Goal: Task Accomplishment & Management: Complete application form

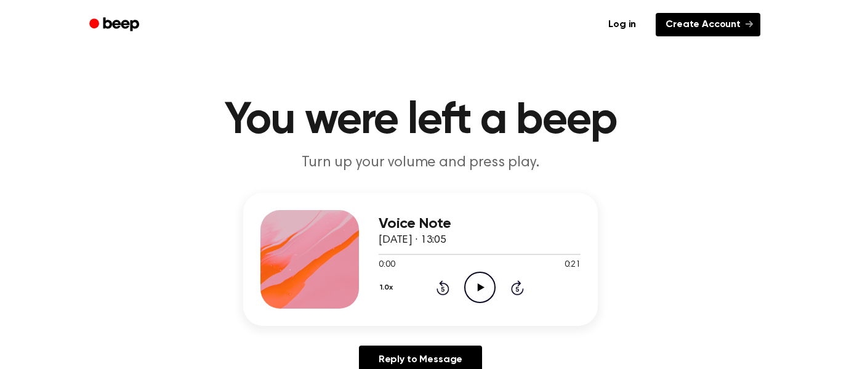
click at [695, 29] on link "Create Account" at bounding box center [708, 24] width 105 height 23
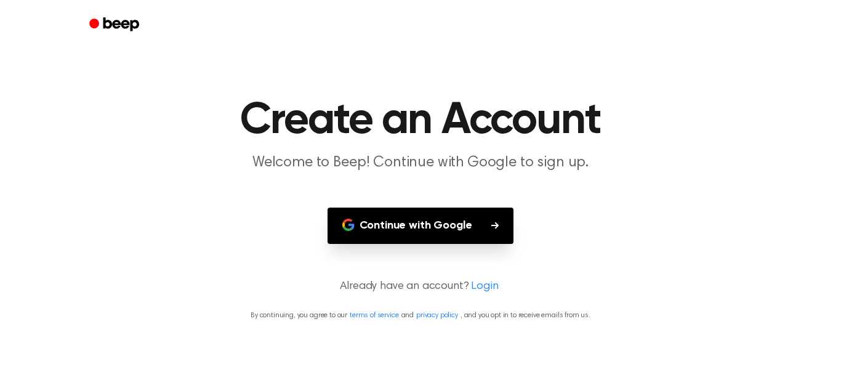
click at [435, 225] on button "Continue with Google" at bounding box center [421, 225] width 187 height 36
click at [340, 225] on button "Continue with Google" at bounding box center [421, 225] width 187 height 36
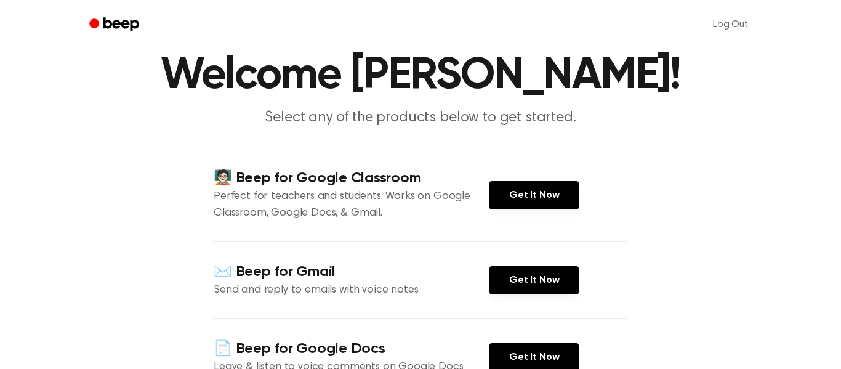
scroll to position [44, 0]
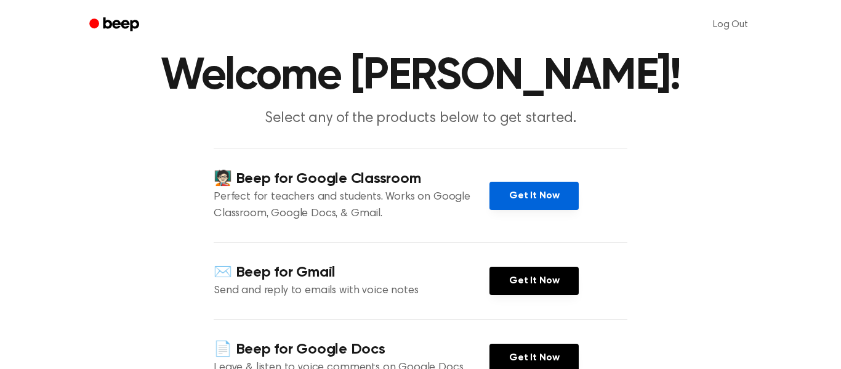
click at [517, 201] on link "Get It Now" at bounding box center [533, 196] width 89 height 28
